Goal: Information Seeking & Learning: Learn about a topic

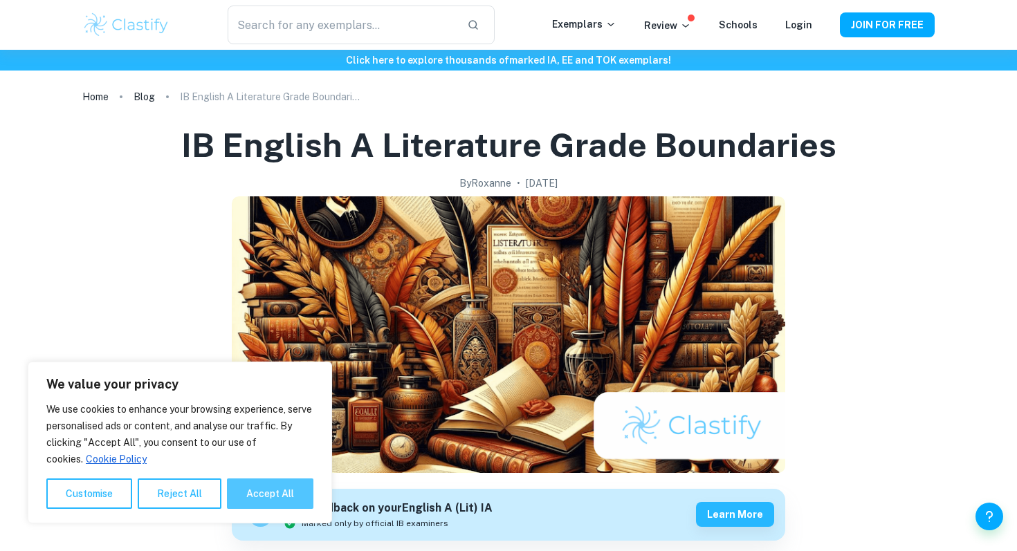
click at [285, 496] on button "Accept All" at bounding box center [270, 494] width 86 height 30
checkbox input "true"
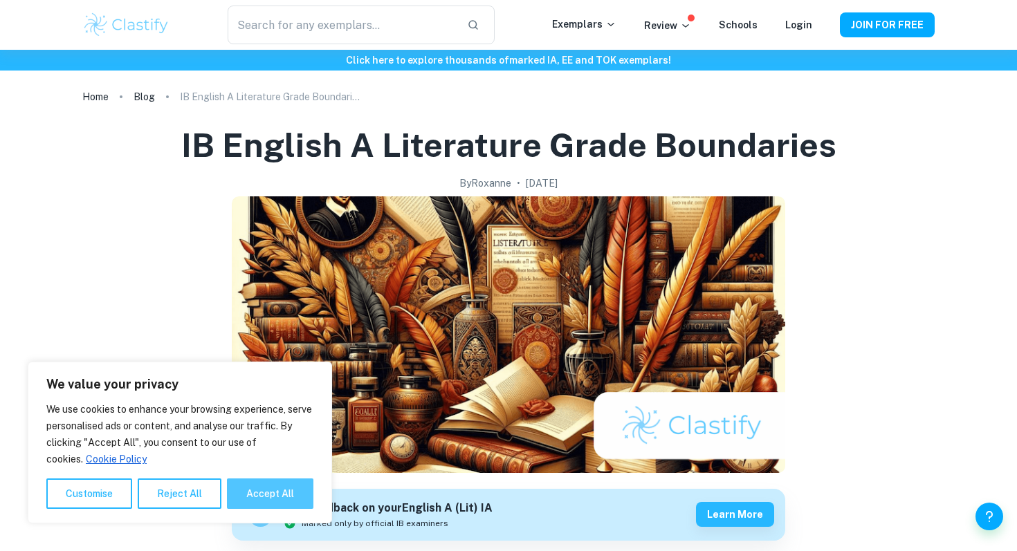
checkbox input "true"
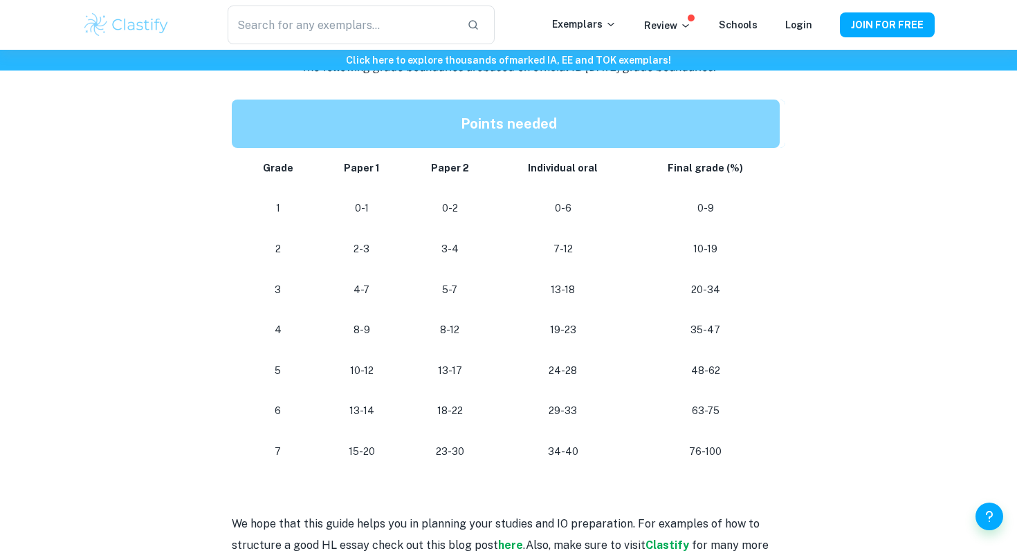
scroll to position [1250, 0]
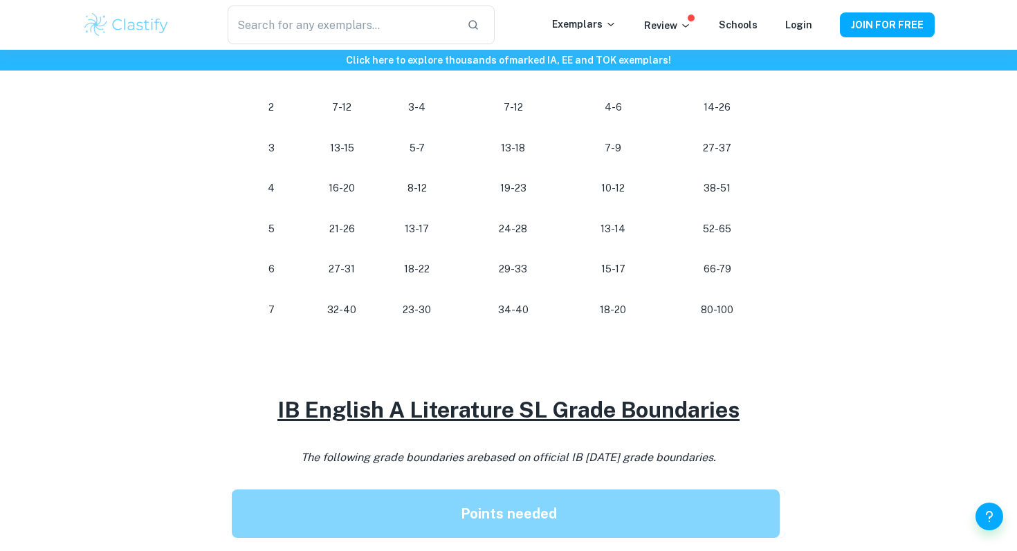
click at [605, 409] on u "IB English A Literature SL Grade Boundaries" at bounding box center [508, 410] width 462 height 26
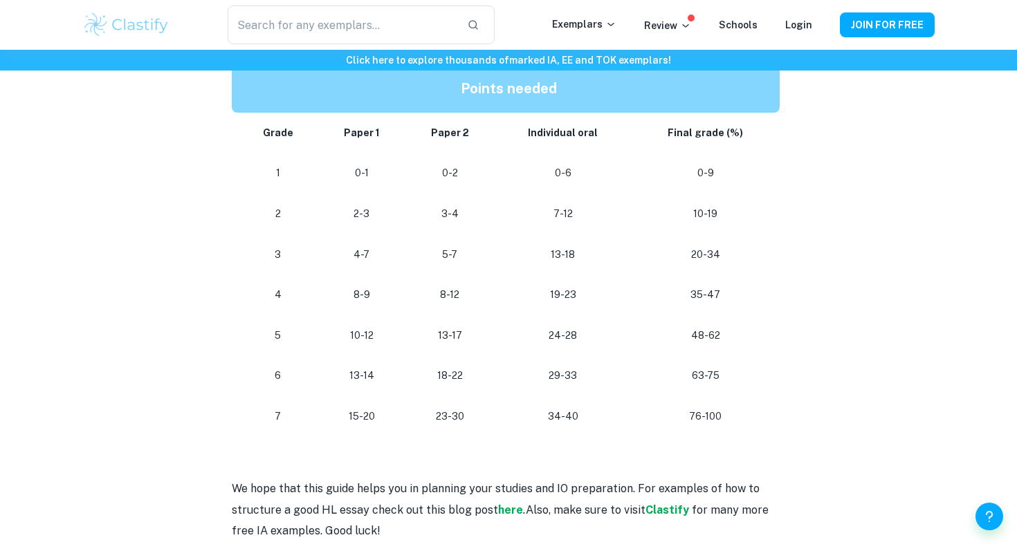
scroll to position [1272, 0]
